Goal: Task Accomplishment & Management: Manage account settings

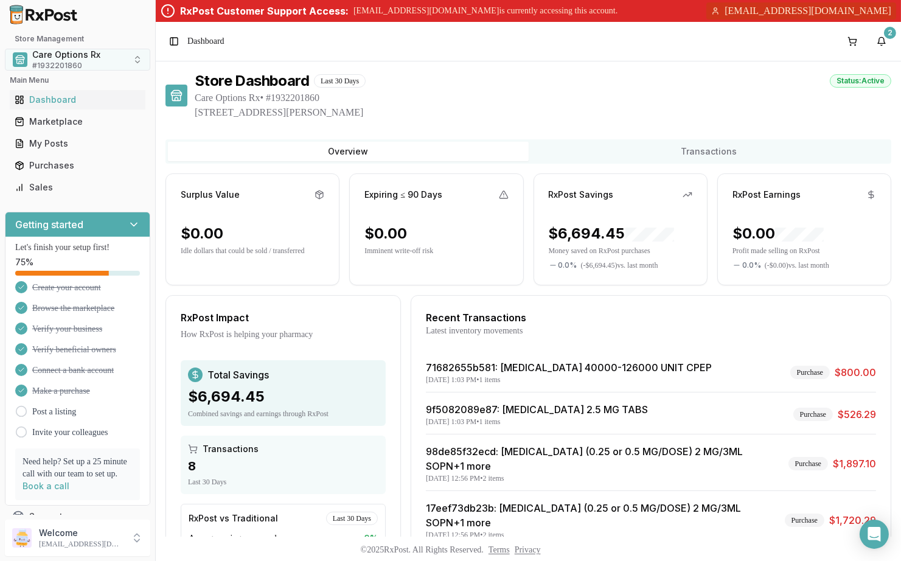
click at [111, 57] on button "Care Options Rx # 1932201860" at bounding box center [77, 60] width 145 height 22
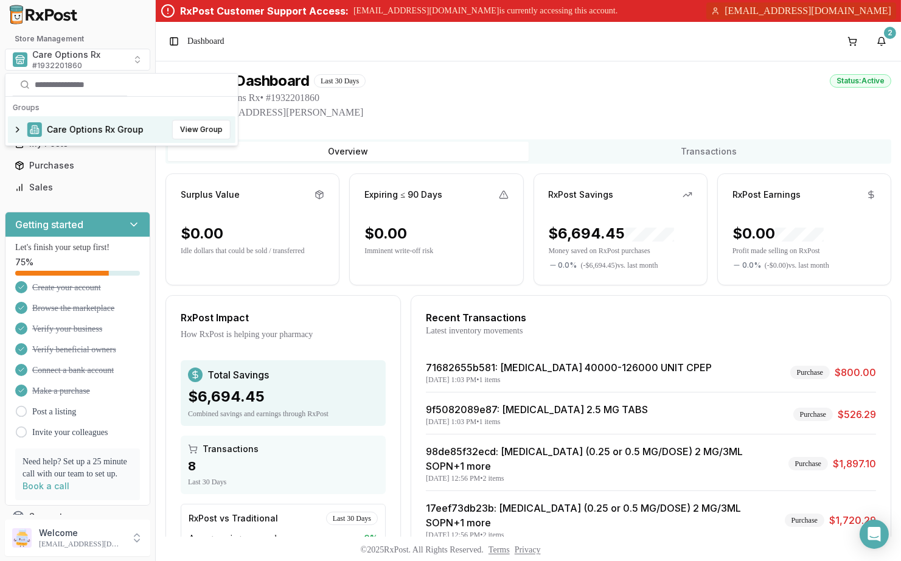
click at [98, 128] on span "Care Options Rx Group" at bounding box center [95, 130] width 97 height 12
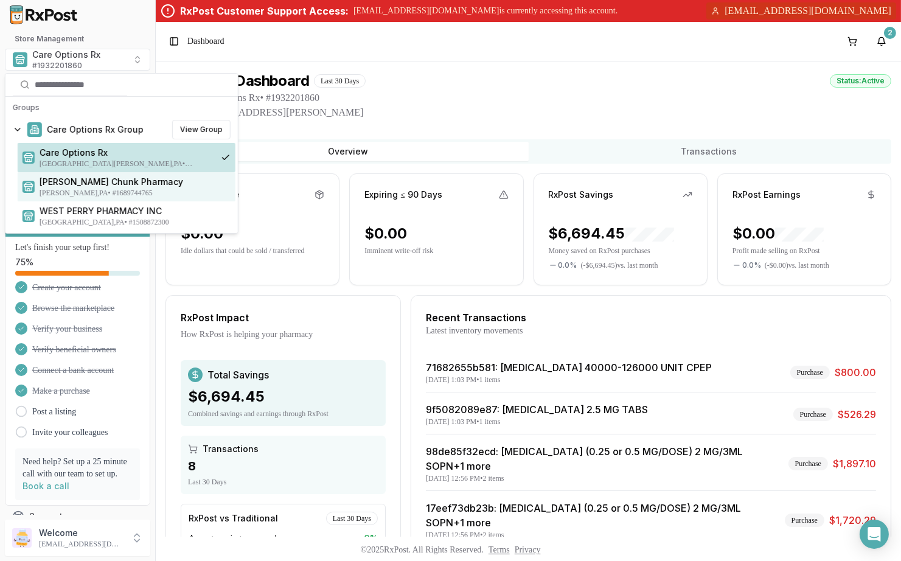
click at [146, 182] on span "[PERSON_NAME] Chunk Pharmacy" at bounding box center [135, 182] width 191 height 12
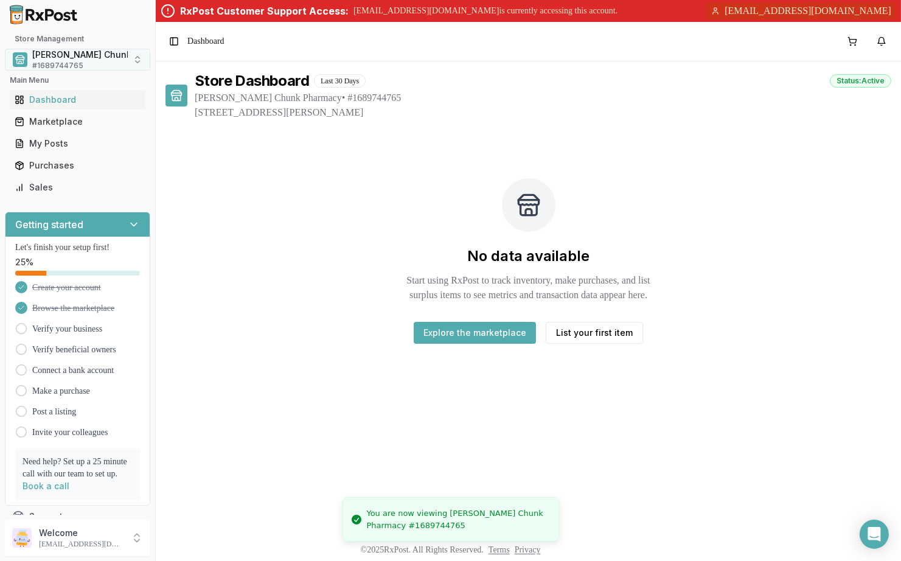
click at [92, 58] on span "[PERSON_NAME] Chunk Pharmacy" at bounding box center [104, 55] width 144 height 12
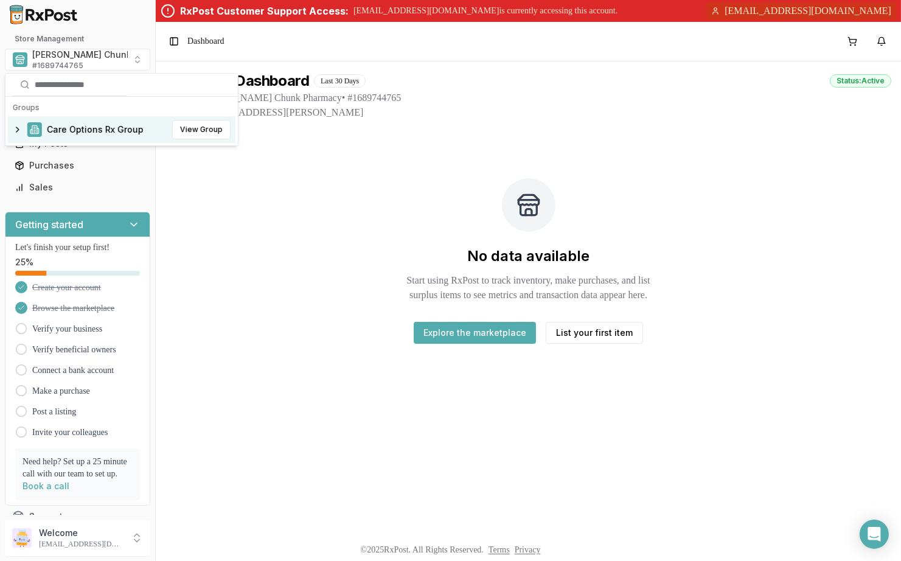
click at [87, 133] on span "Care Options Rx Group" at bounding box center [95, 130] width 97 height 12
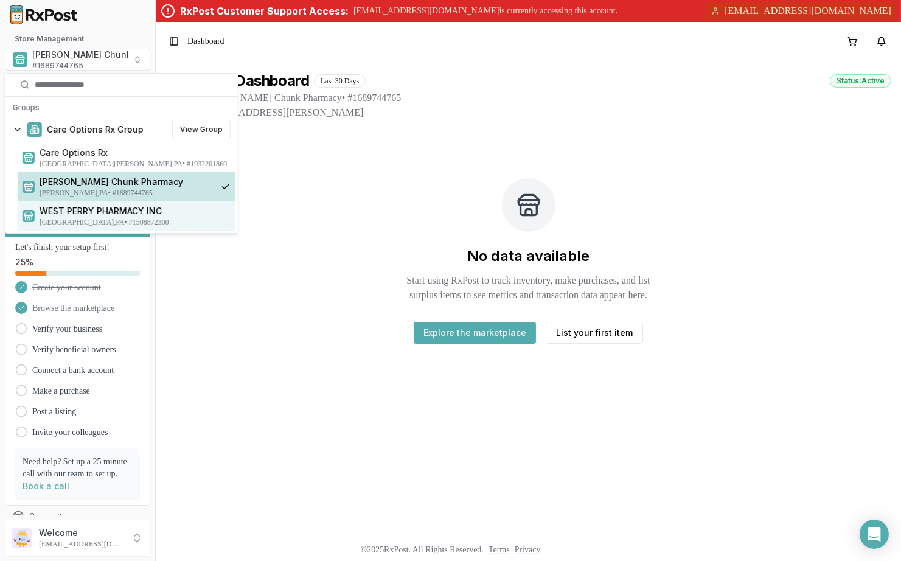
click at [97, 212] on span "WEST PERRY PHARMACY INC" at bounding box center [135, 211] width 191 height 12
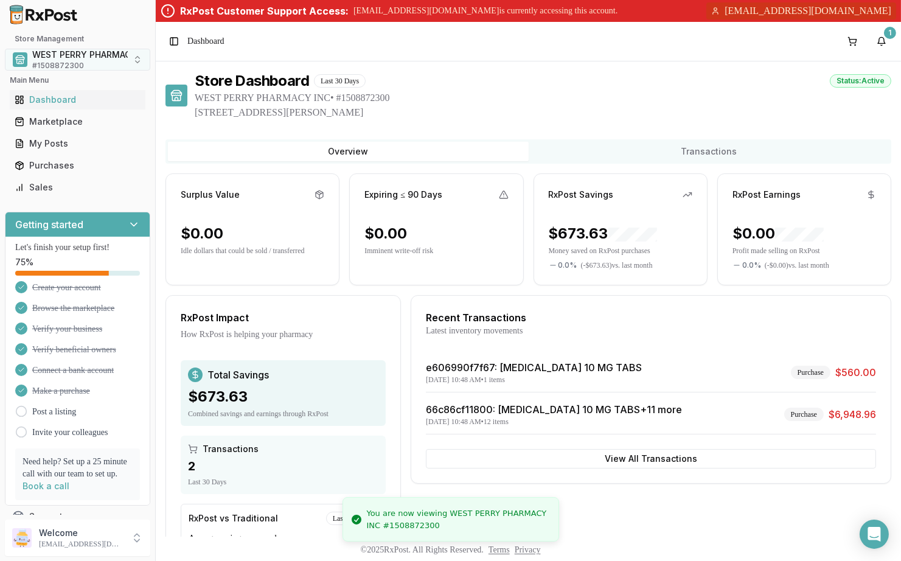
click at [106, 55] on span "WEST PERRY PHARMACY INC" at bounding box center [93, 55] width 122 height 12
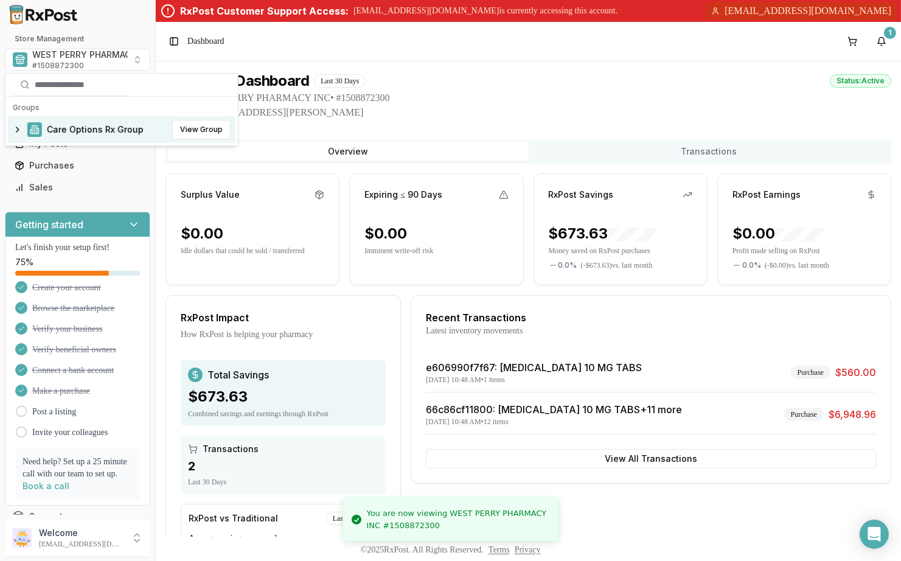
click at [97, 119] on div "Care Options Rx Group View Group" at bounding box center [122, 129] width 228 height 27
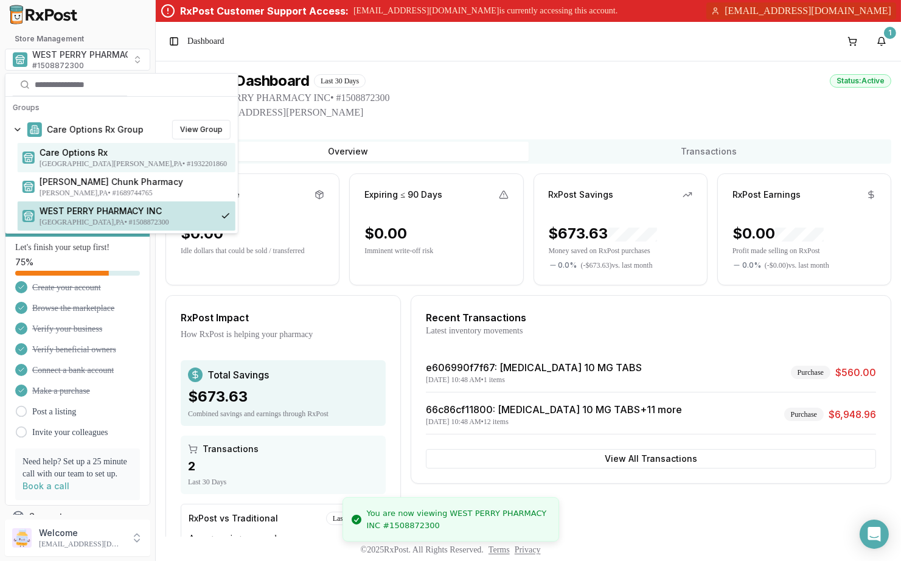
click at [94, 161] on span "[GEOGRAPHIC_DATA][PERSON_NAME] , [GEOGRAPHIC_DATA] • # 1932201860" at bounding box center [135, 164] width 191 height 10
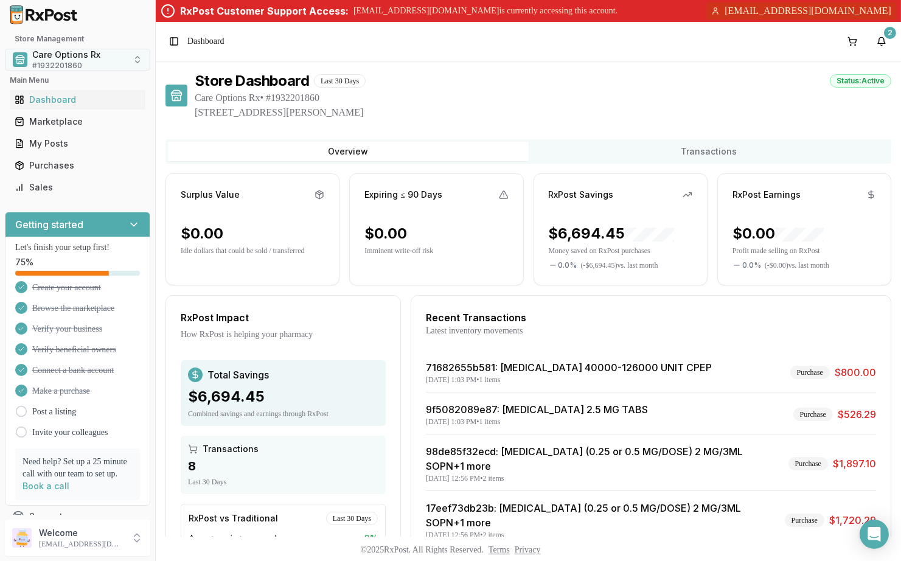
click at [99, 68] on button "Care Options Rx # 1932201860" at bounding box center [77, 60] width 145 height 22
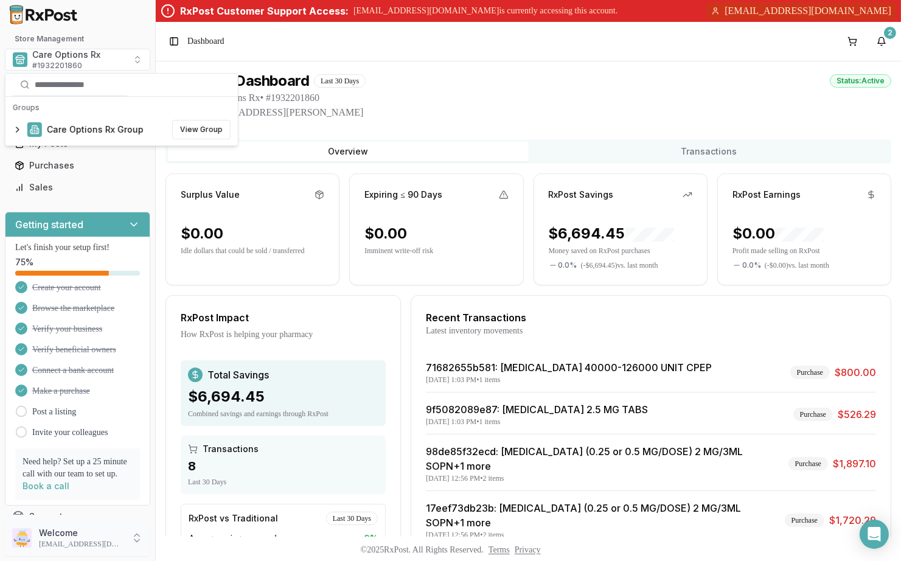
click at [102, 531] on p "Welcome" at bounding box center [81, 533] width 85 height 12
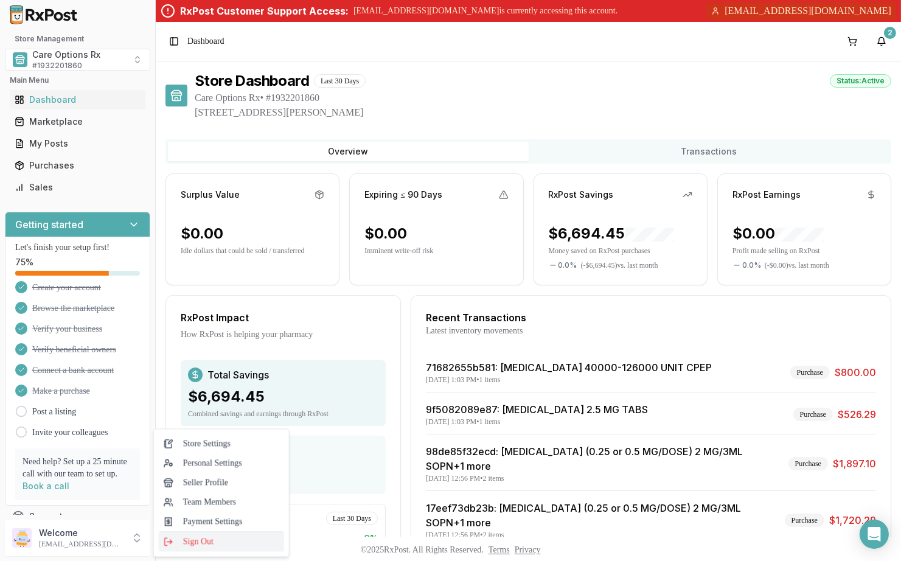
click at [186, 538] on span "Sign Out" at bounding box center [222, 541] width 116 height 12
